Goal: Browse casually: Explore the website without a specific task or goal

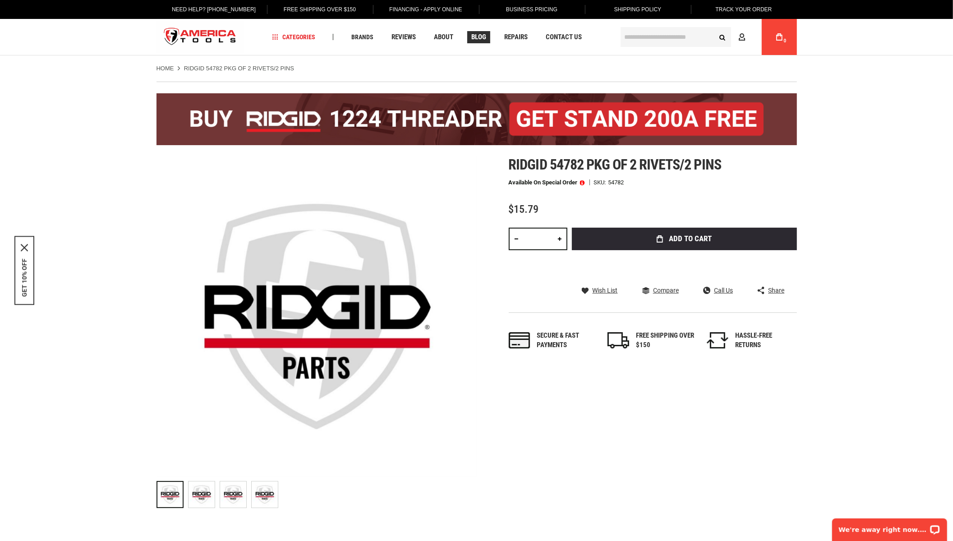
drag, startPoint x: 484, startPoint y: 26, endPoint x: 484, endPoint y: 33, distance: 7.2
click at [484, 33] on div "Navigation Categories Plumbing Tools Drain Cleaning Diagnostics Pressing Diagno…" at bounding box center [442, 37] width 352 height 36
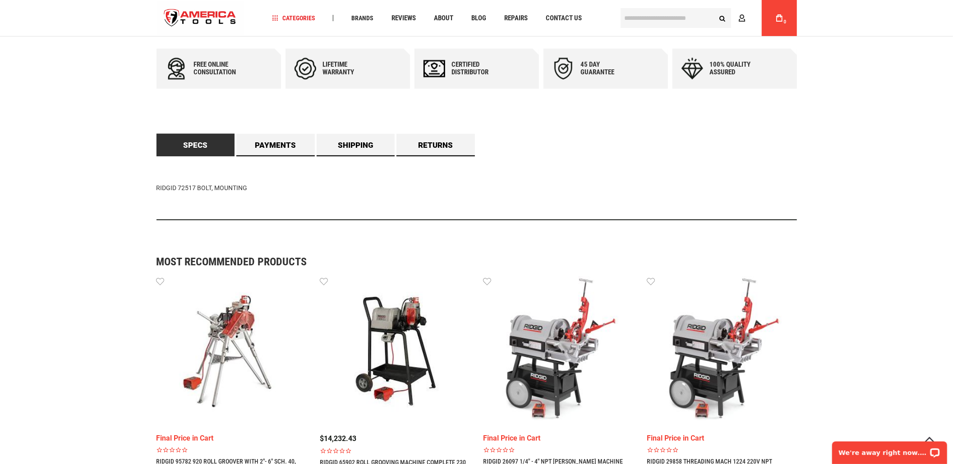
scroll to position [601, 0]
